Goal: Task Accomplishment & Management: Manage account settings

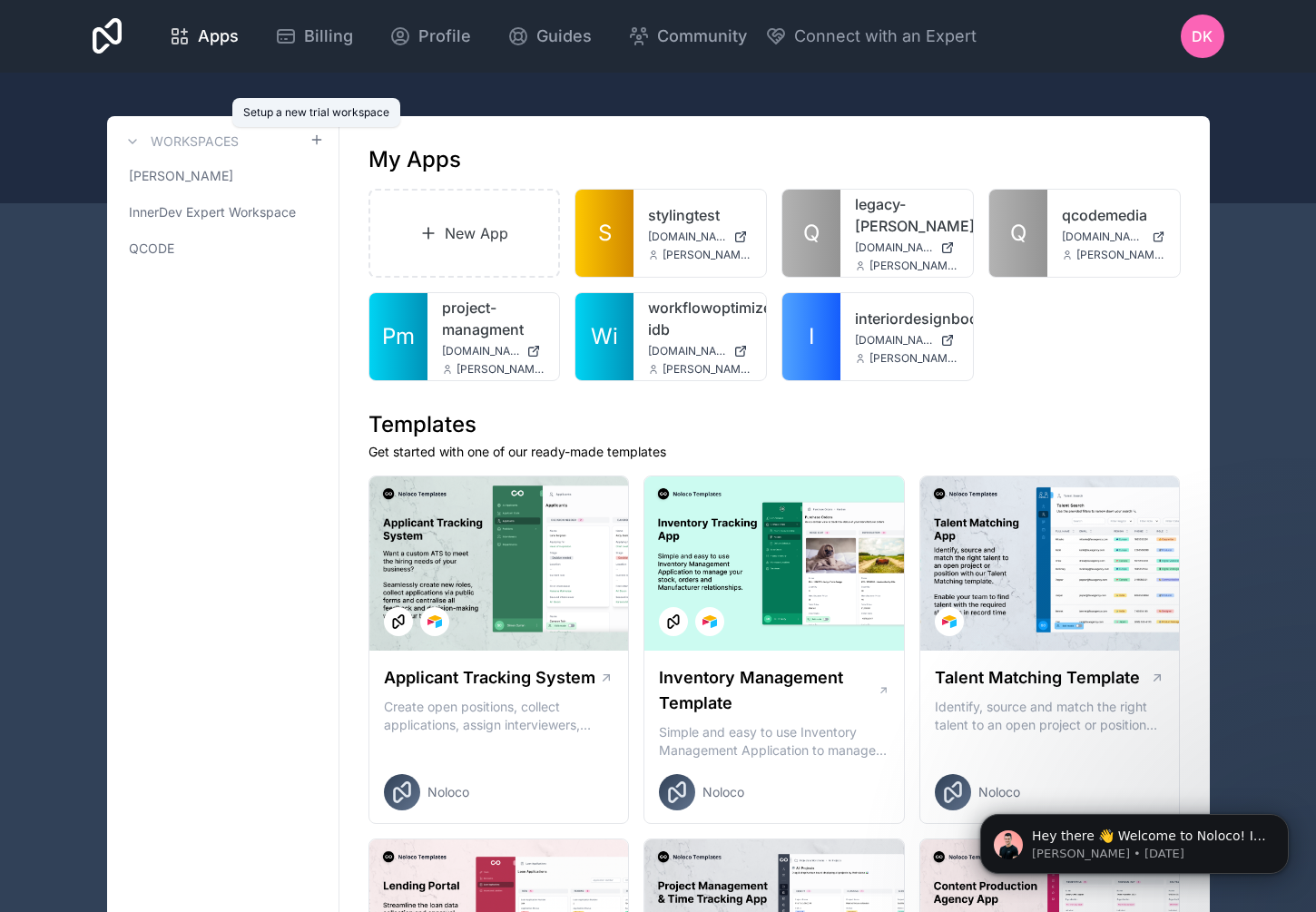
click at [309, 135] on icon at bounding box center [317, 140] width 15 height 15
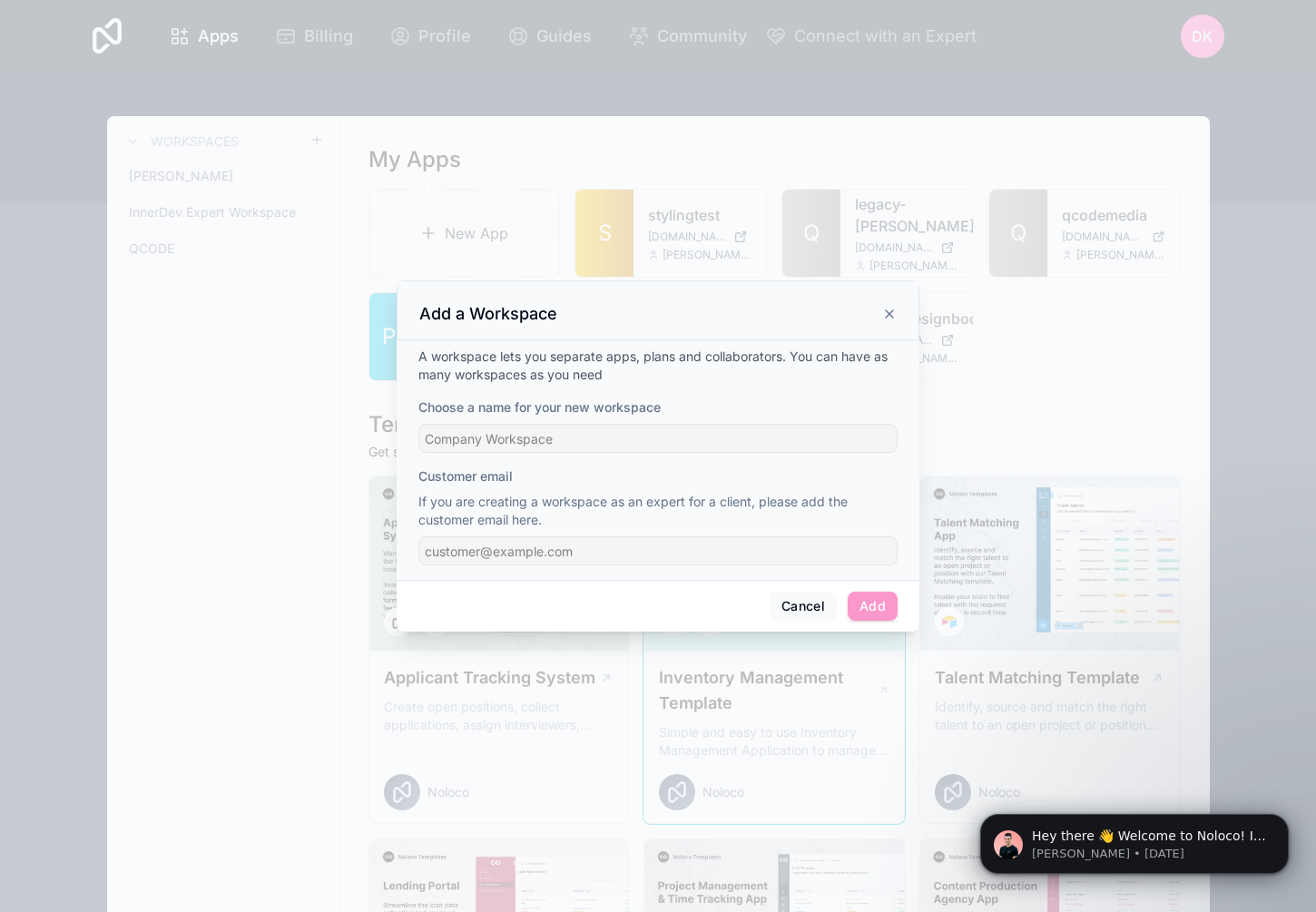
click at [803, 612] on button "Cancel" at bounding box center [804, 606] width 67 height 29
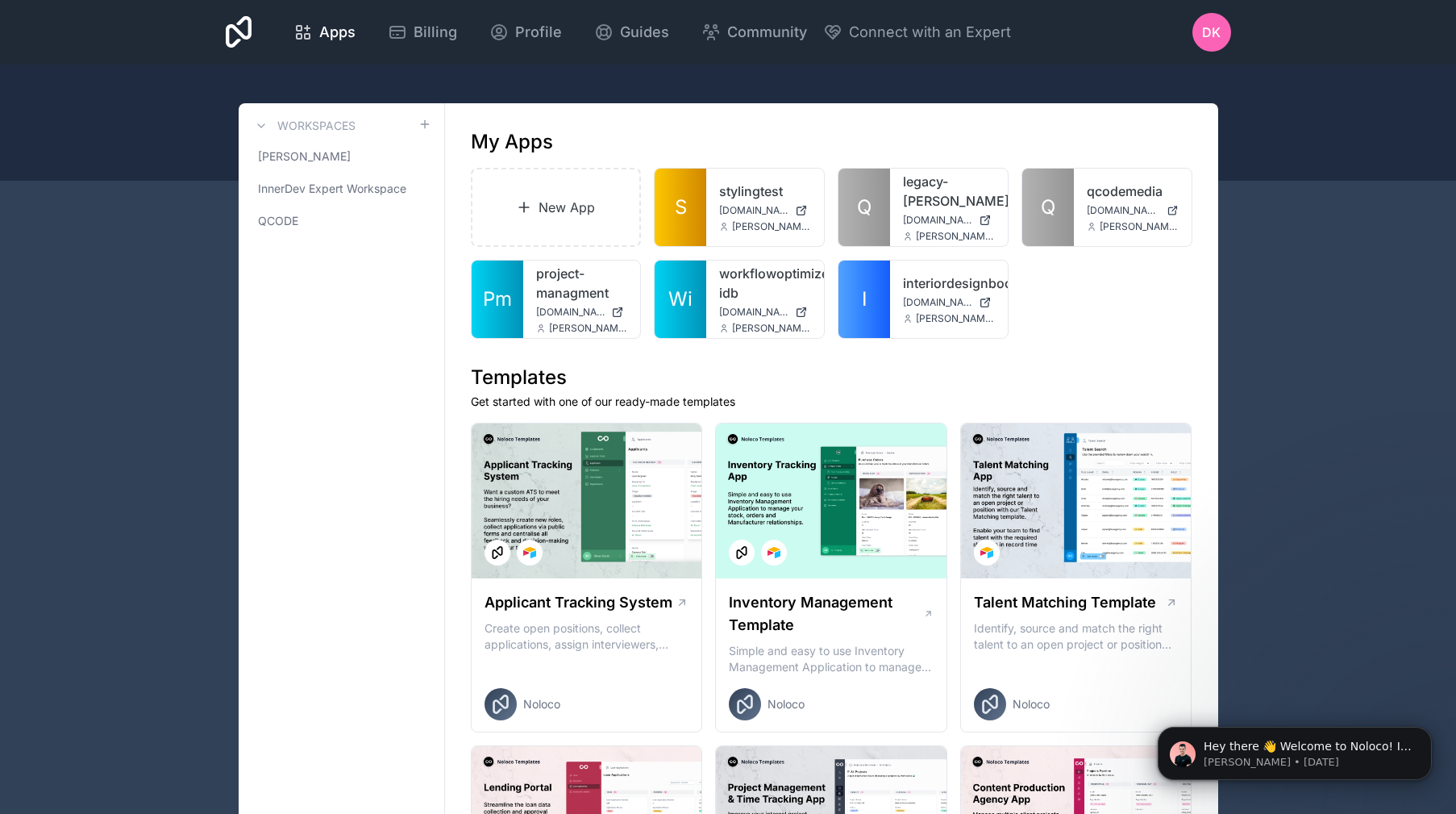
click at [228, 33] on icon at bounding box center [239, 32] width 27 height 32
click at [0, 0] on icon at bounding box center [0, 0] width 0 height 0
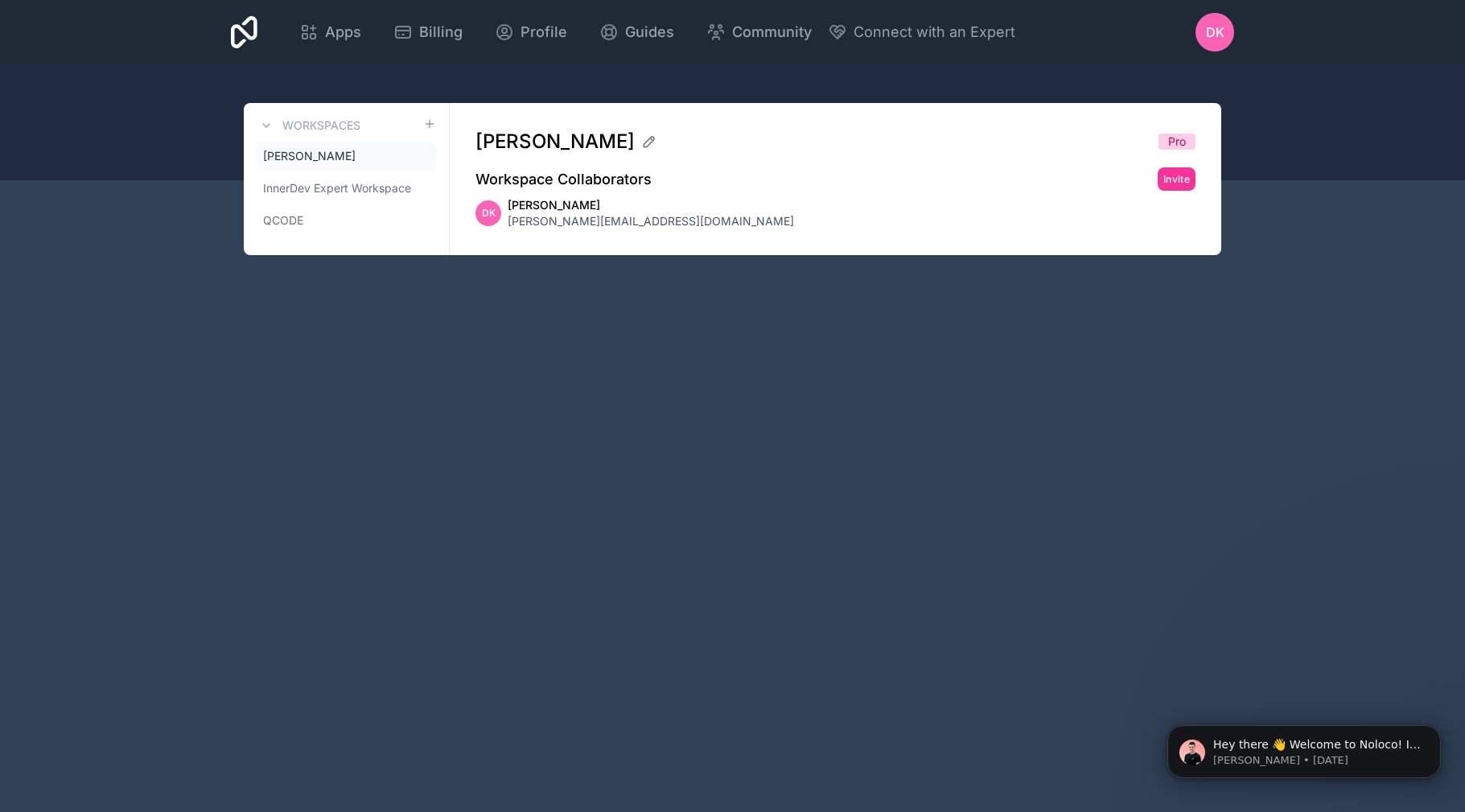
click at [0, 0] on icon at bounding box center [0, 0] width 0 height 0
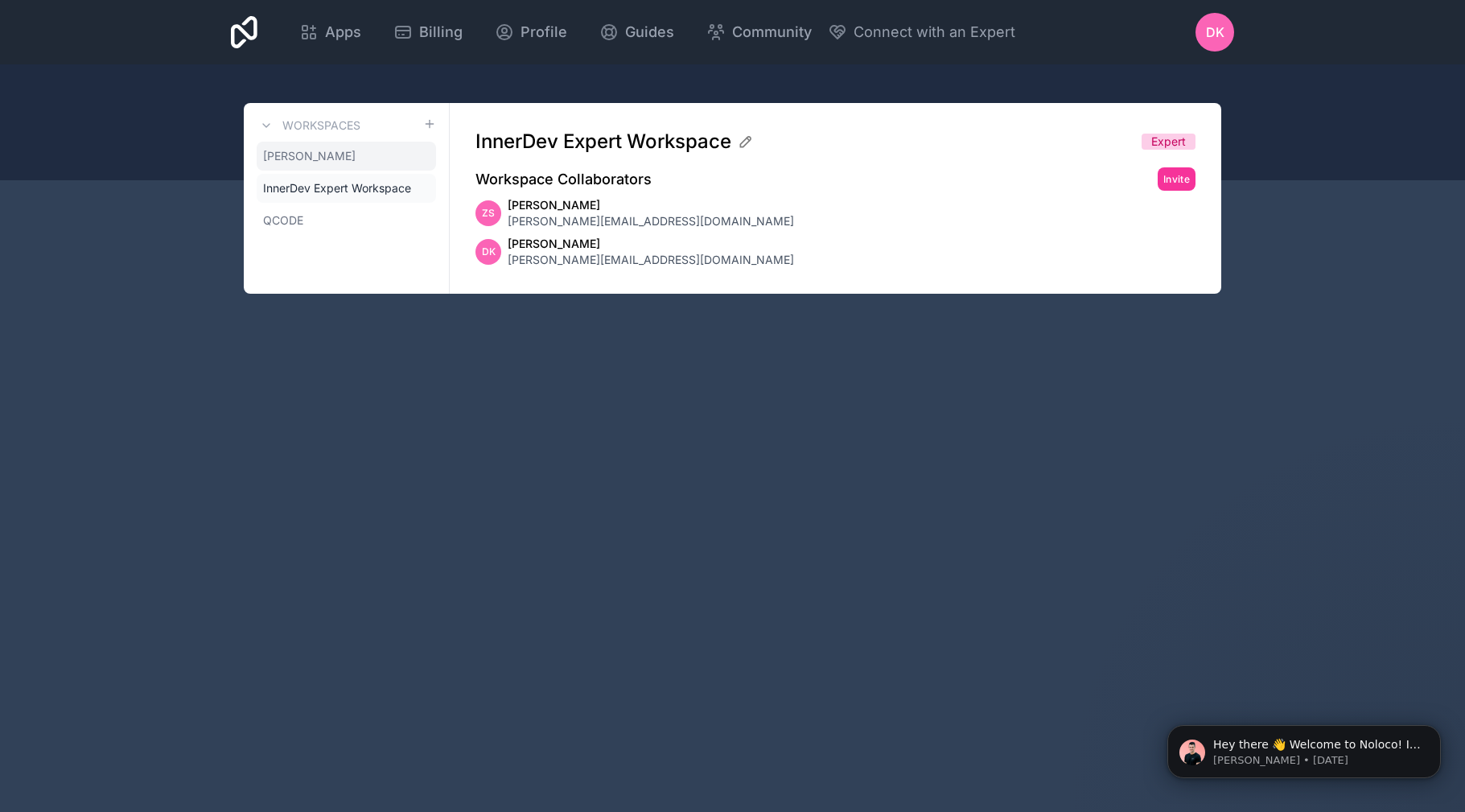
click at [0, 0] on icon at bounding box center [0, 0] width 0 height 0
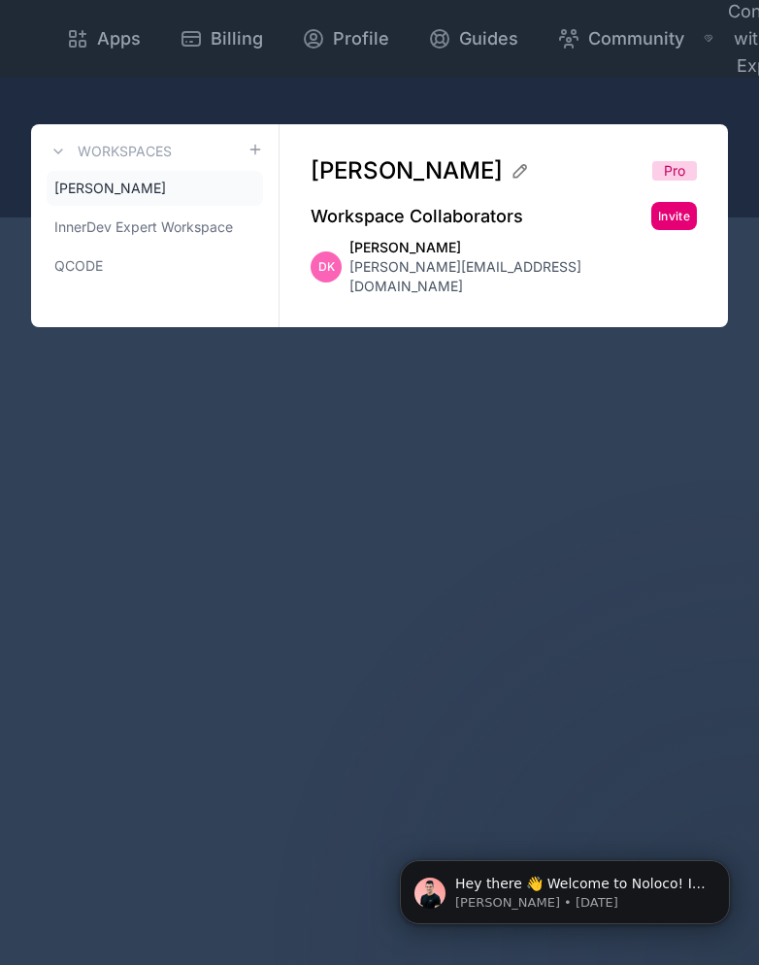
click at [660, 226] on button "Invite" at bounding box center [675, 216] width 46 height 28
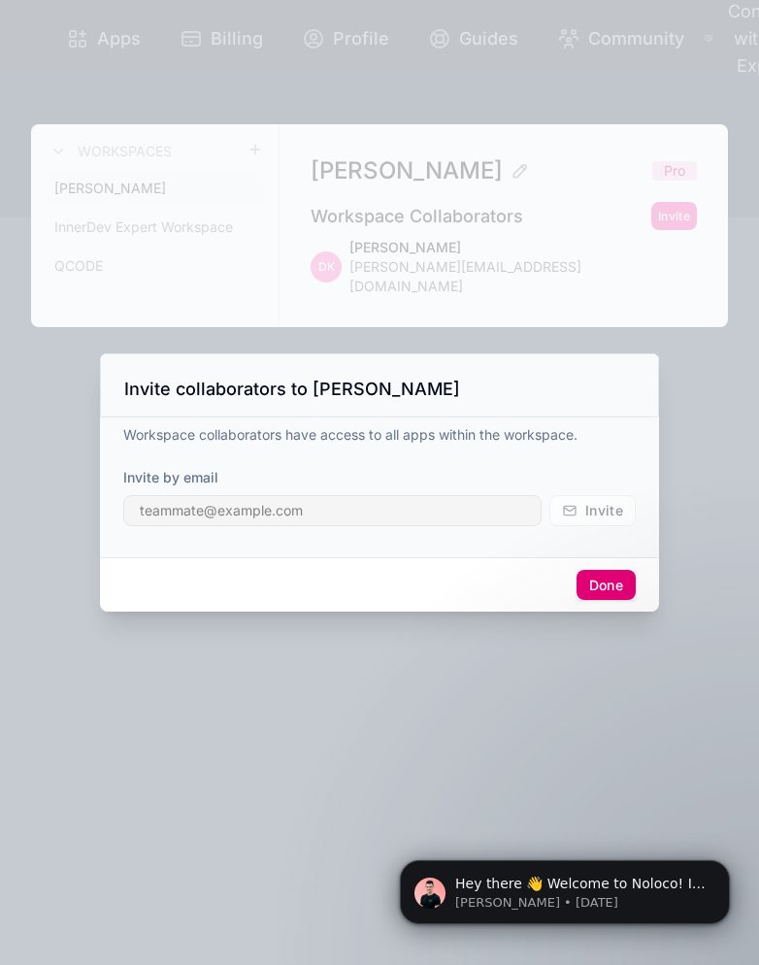
click at [599, 598] on button "Done" at bounding box center [606, 585] width 59 height 31
